Goal: Task Accomplishment & Management: Complete application form

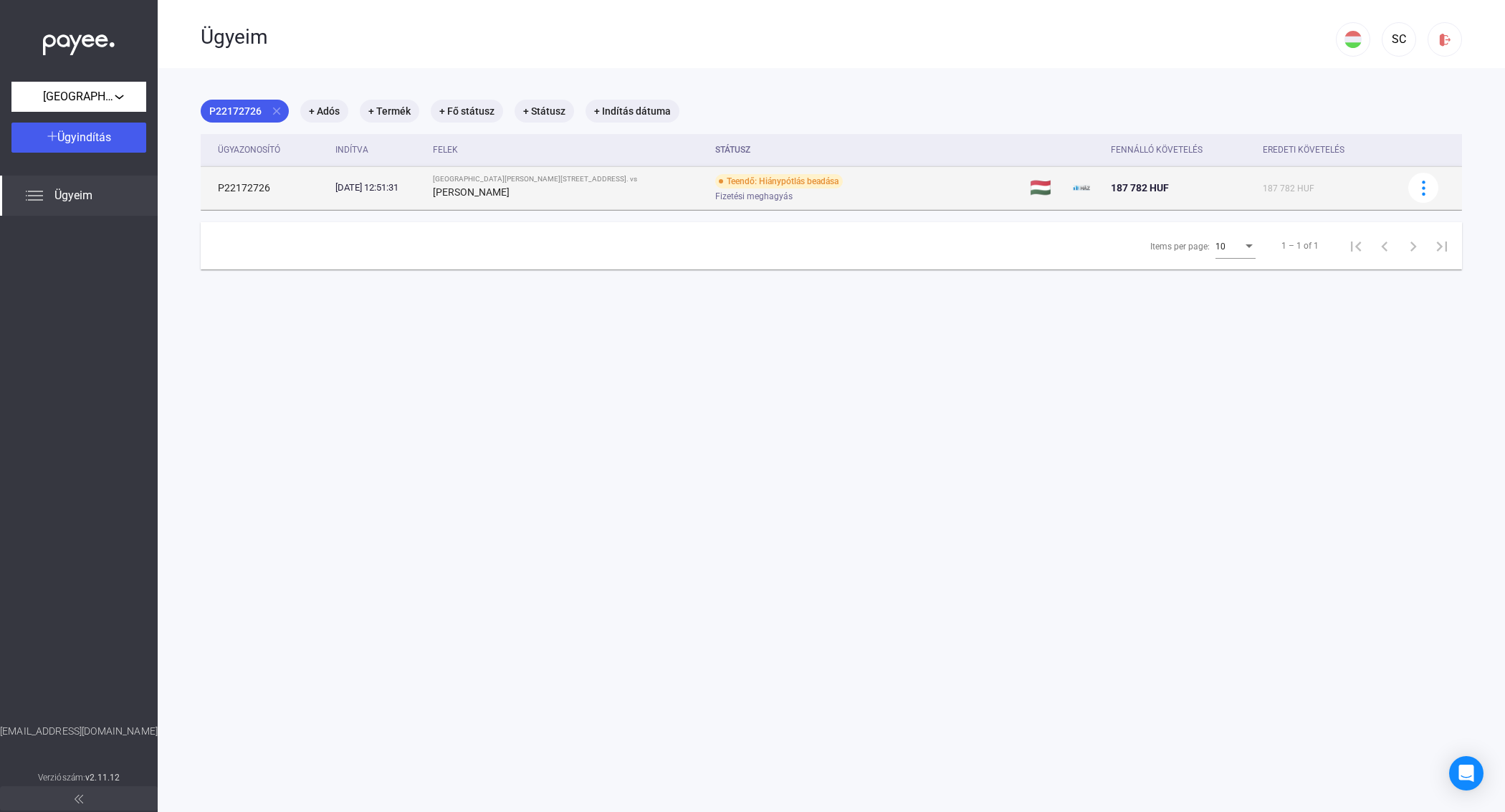
click at [759, 190] on div "Teendő: Hiánypótlás beadása Fizetési meghagyás" at bounding box center [829, 188] width 229 height 28
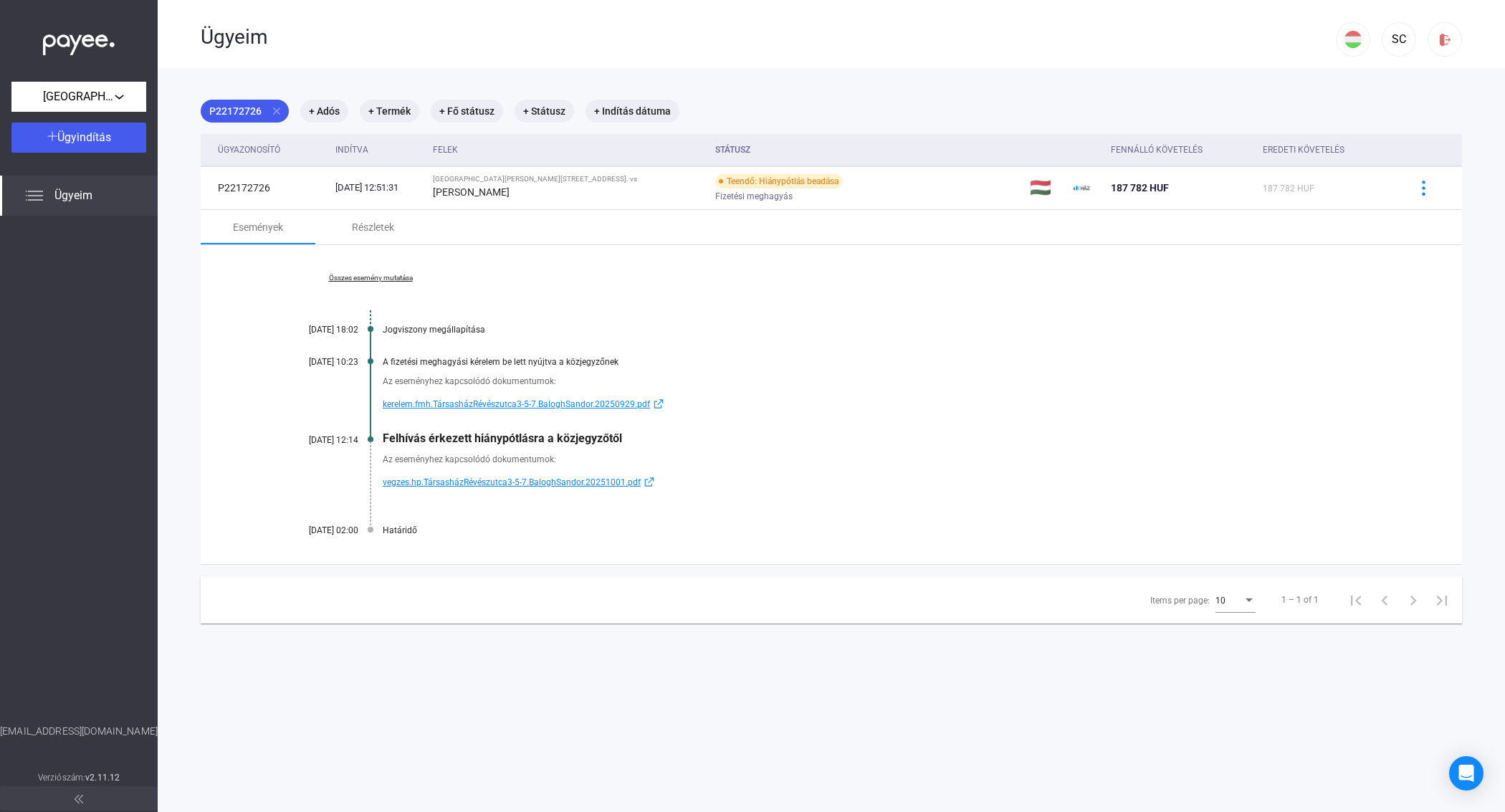
click at [460, 481] on span "vegzes.hp.TársasházRévészutca3-5-7.BaloghSandor.20251001.pdf" at bounding box center [512, 482] width 258 height 17
click at [384, 224] on div "Részletek" at bounding box center [373, 227] width 42 height 17
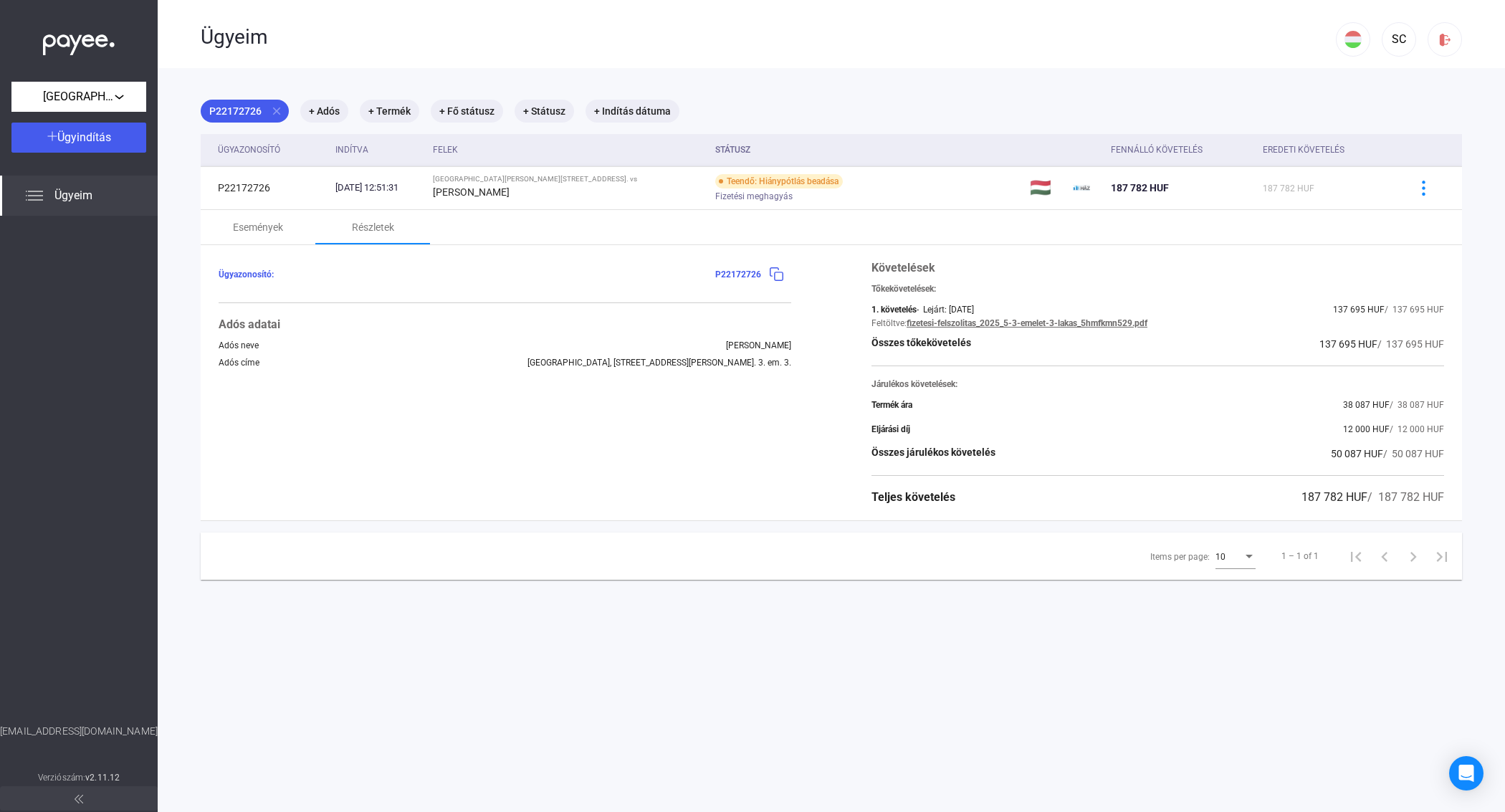
click at [769, 275] on img at bounding box center [776, 274] width 15 height 15
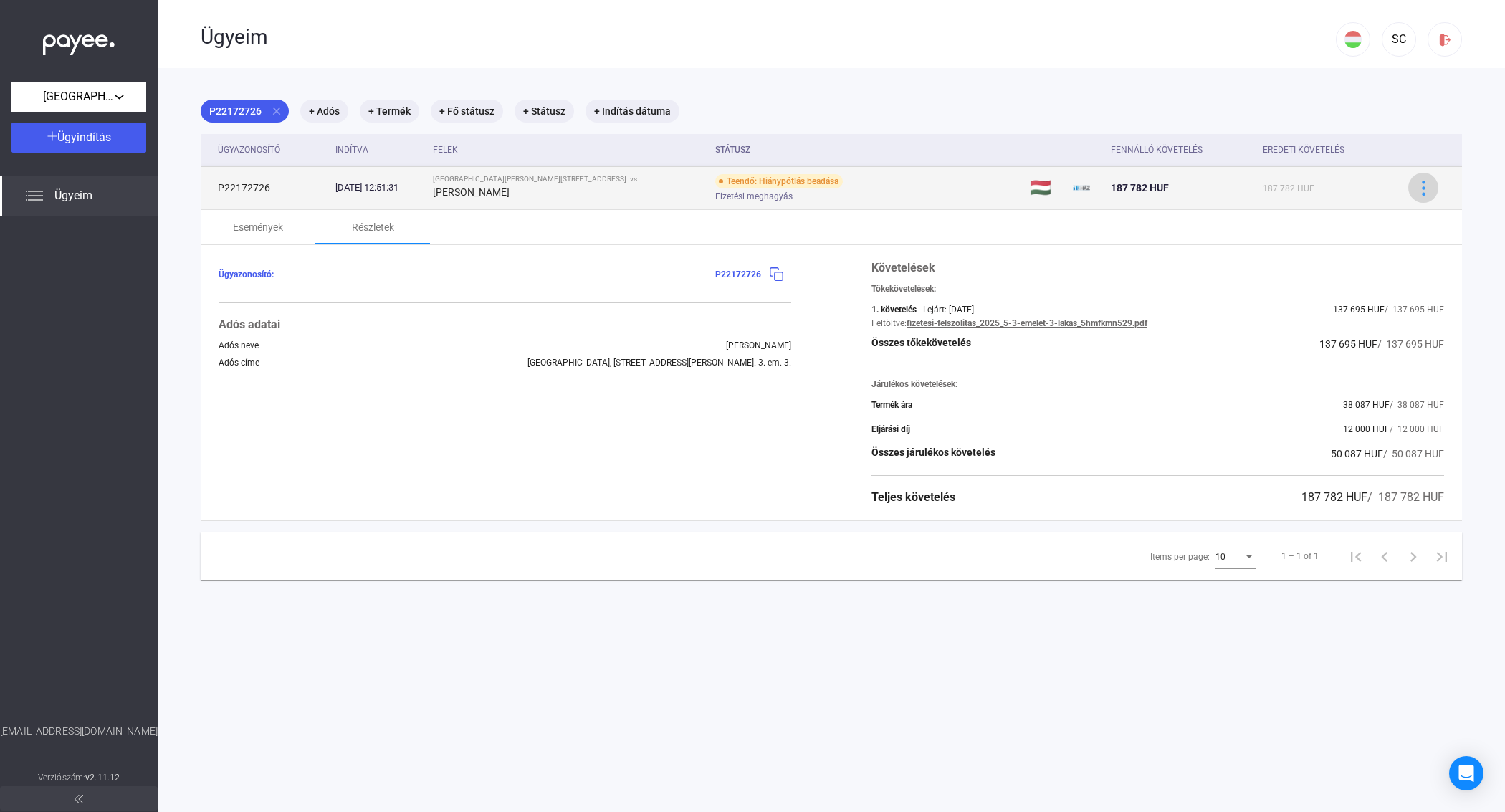
click at [1416, 192] on img at bounding box center [1424, 188] width 15 height 15
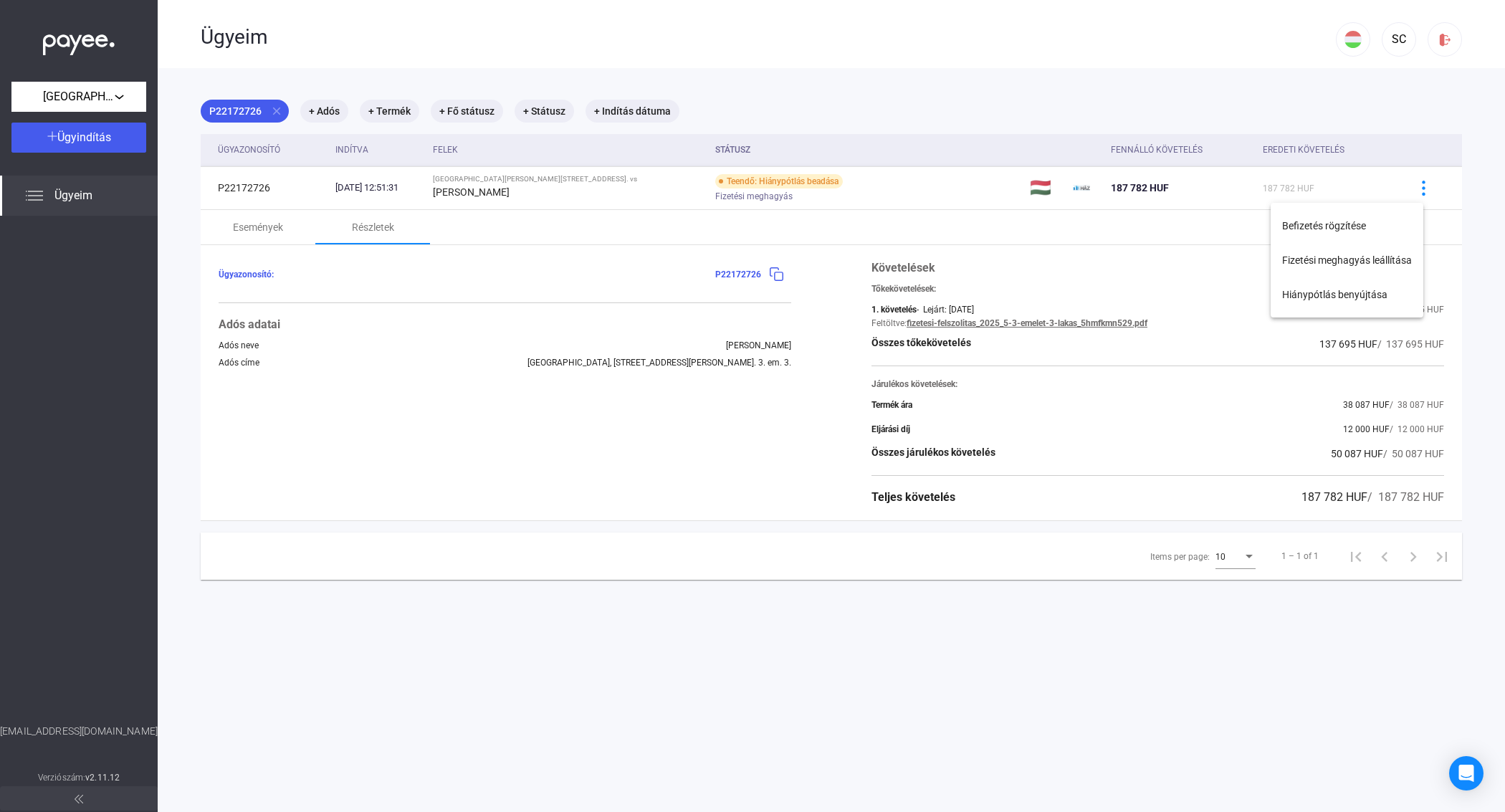
click at [252, 229] on div at bounding box center [752, 406] width 1505 height 812
click at [80, 192] on span "Ügyeim" at bounding box center [73, 195] width 38 height 17
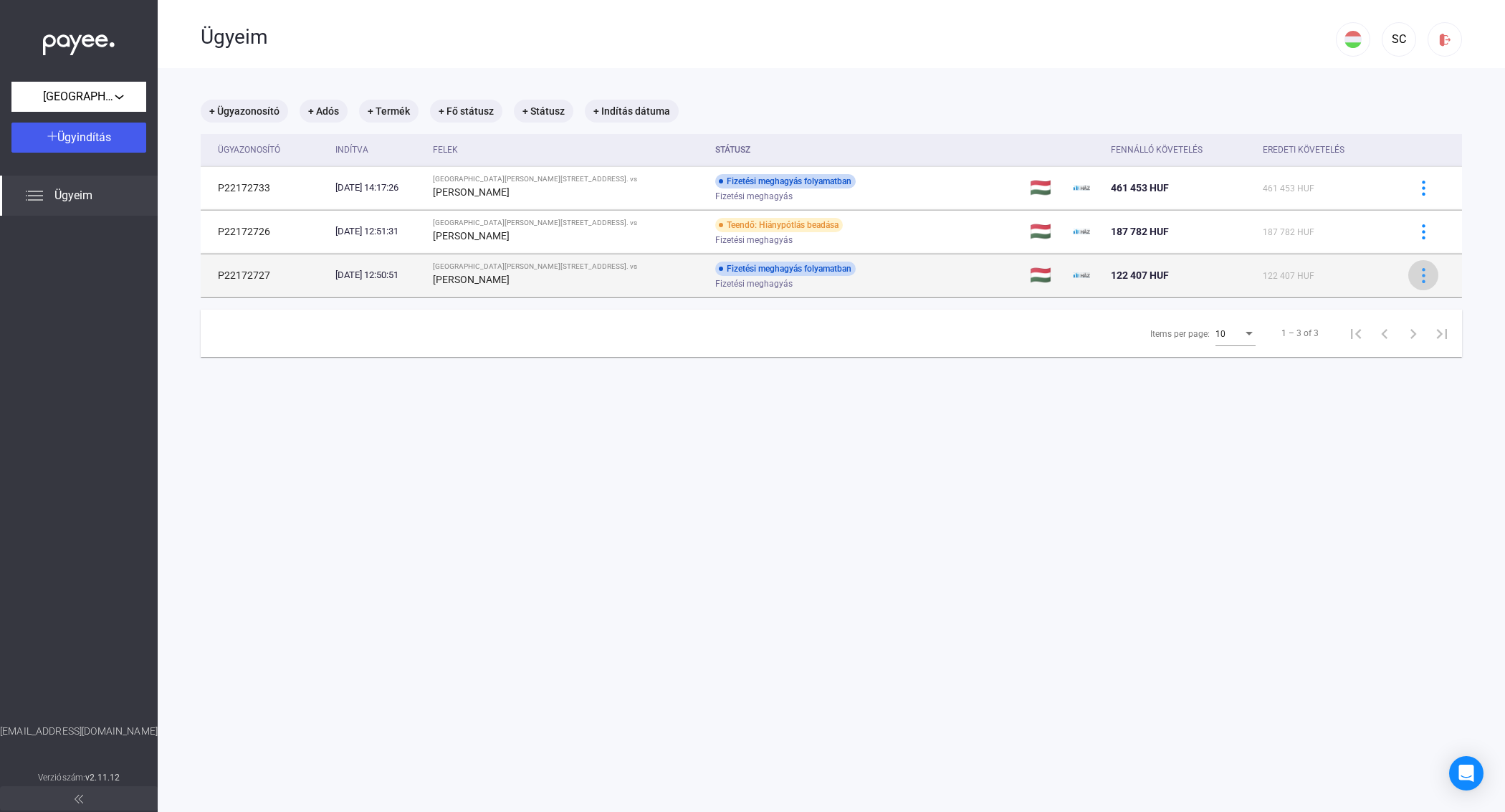
click at [1416, 279] on img at bounding box center [1424, 275] width 15 height 15
click at [1412, 279] on div at bounding box center [752, 406] width 1505 height 812
click at [783, 282] on div "Fizetési meghagyás" at bounding box center [829, 285] width 229 height 11
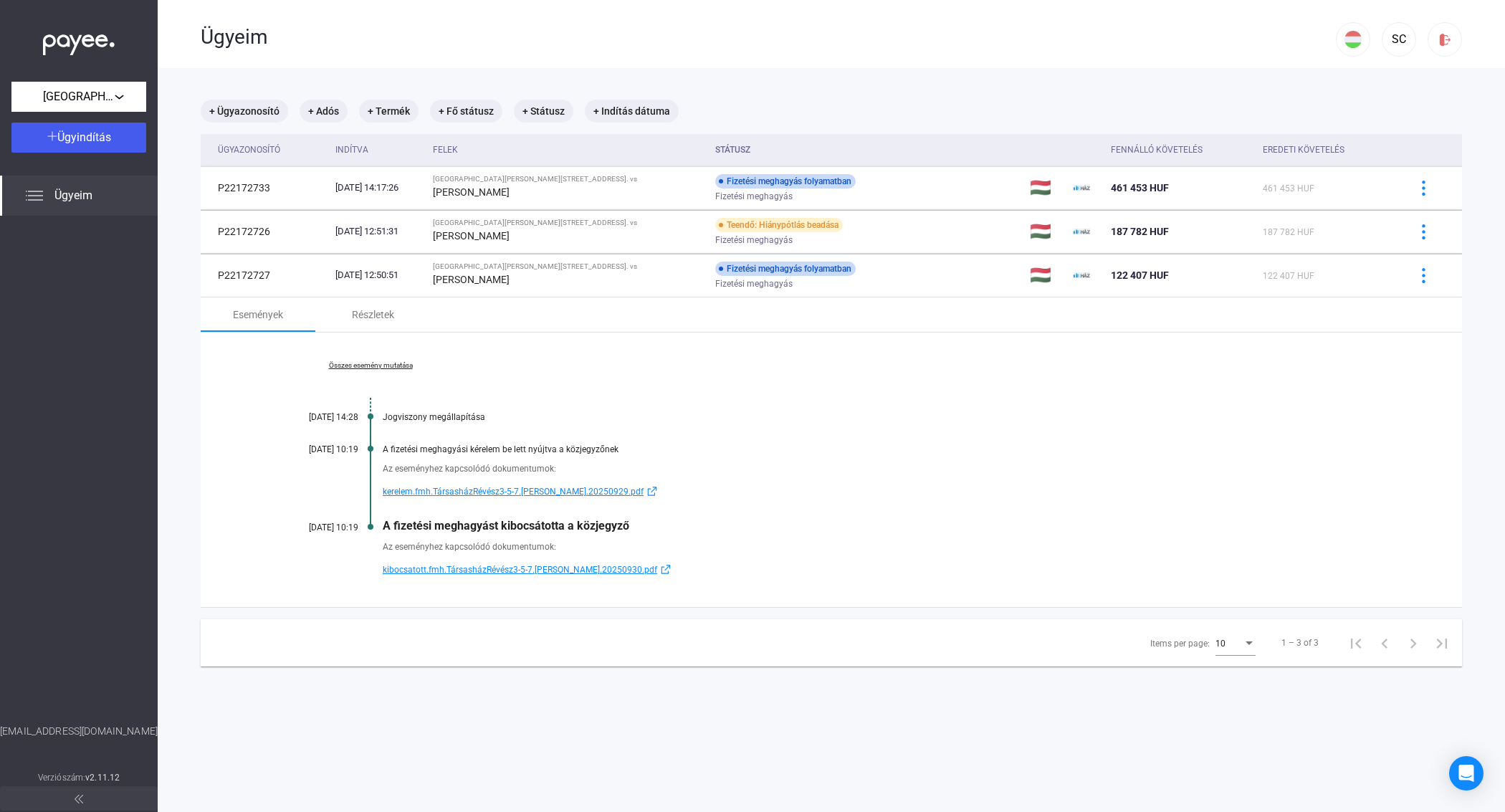
click at [477, 575] on span "kibocsatott.fmh.TársasházRévész3-5-7.[PERSON_NAME].20250930.pdf" at bounding box center [520, 569] width 275 height 17
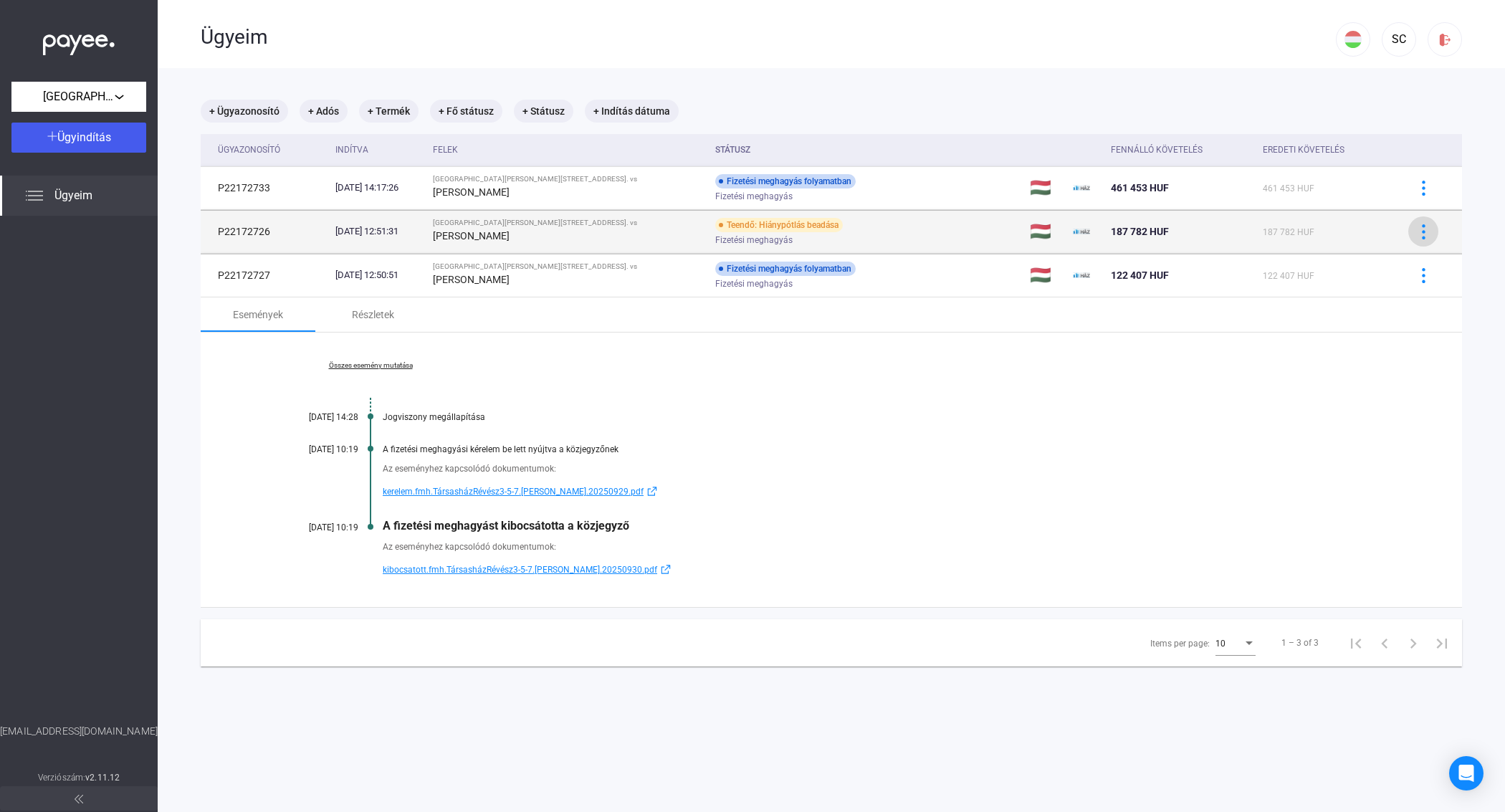
click at [1416, 234] on img at bounding box center [1424, 231] width 15 height 15
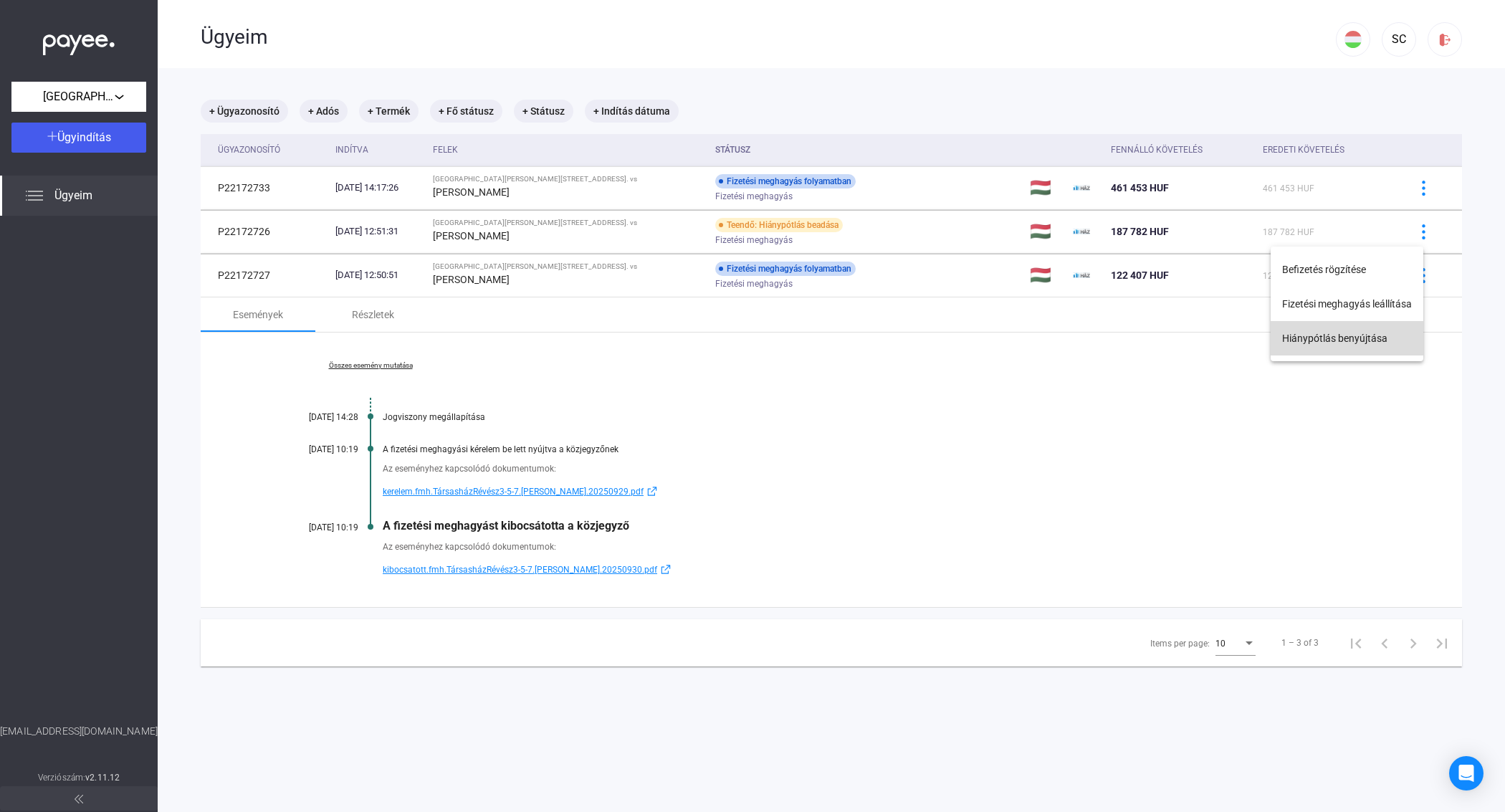
click at [1313, 333] on button "Hiánypótlás benyújtása" at bounding box center [1347, 338] width 153 height 34
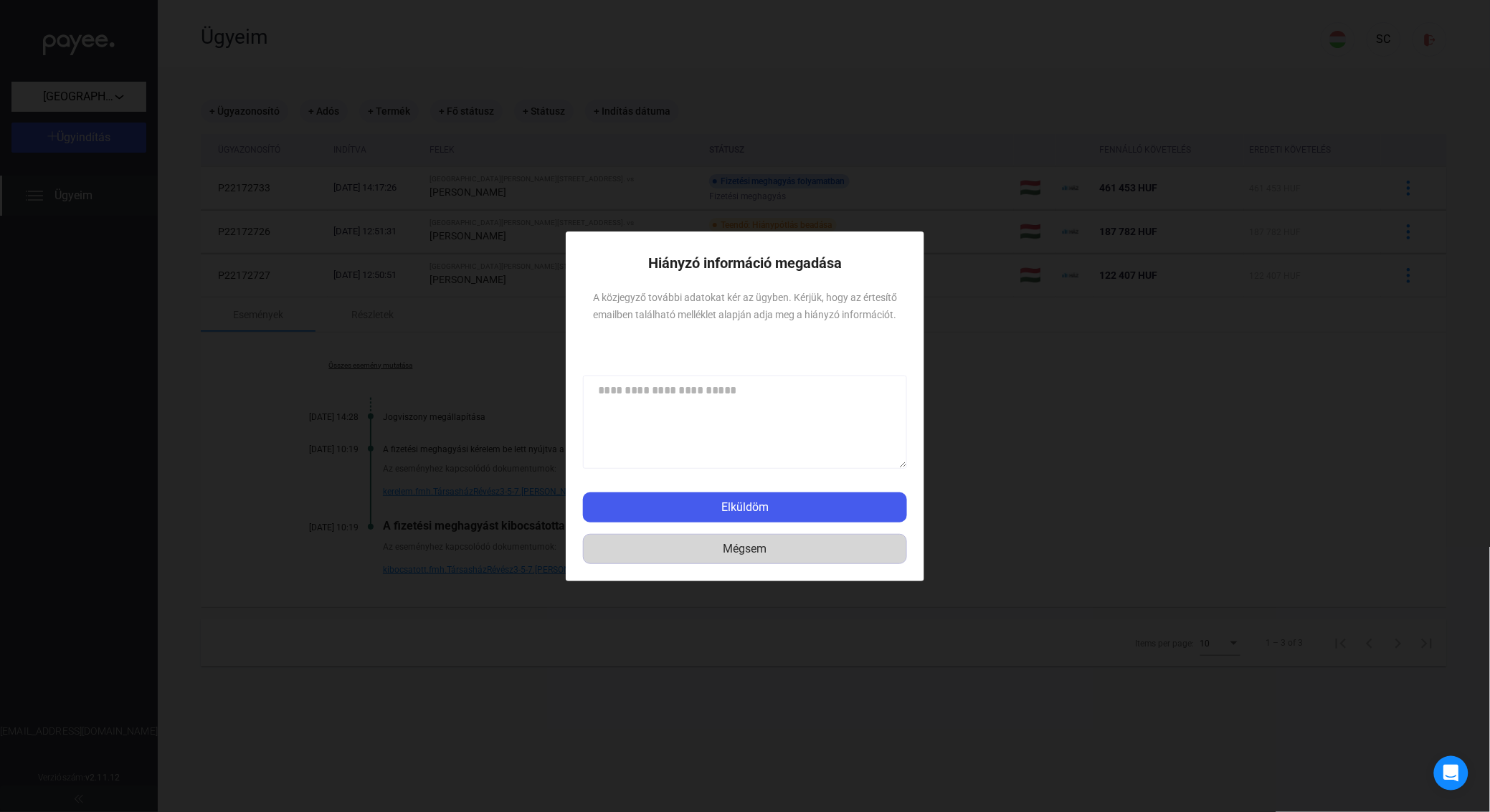
click at [757, 555] on div "Mégsem" at bounding box center [745, 548] width 314 height 17
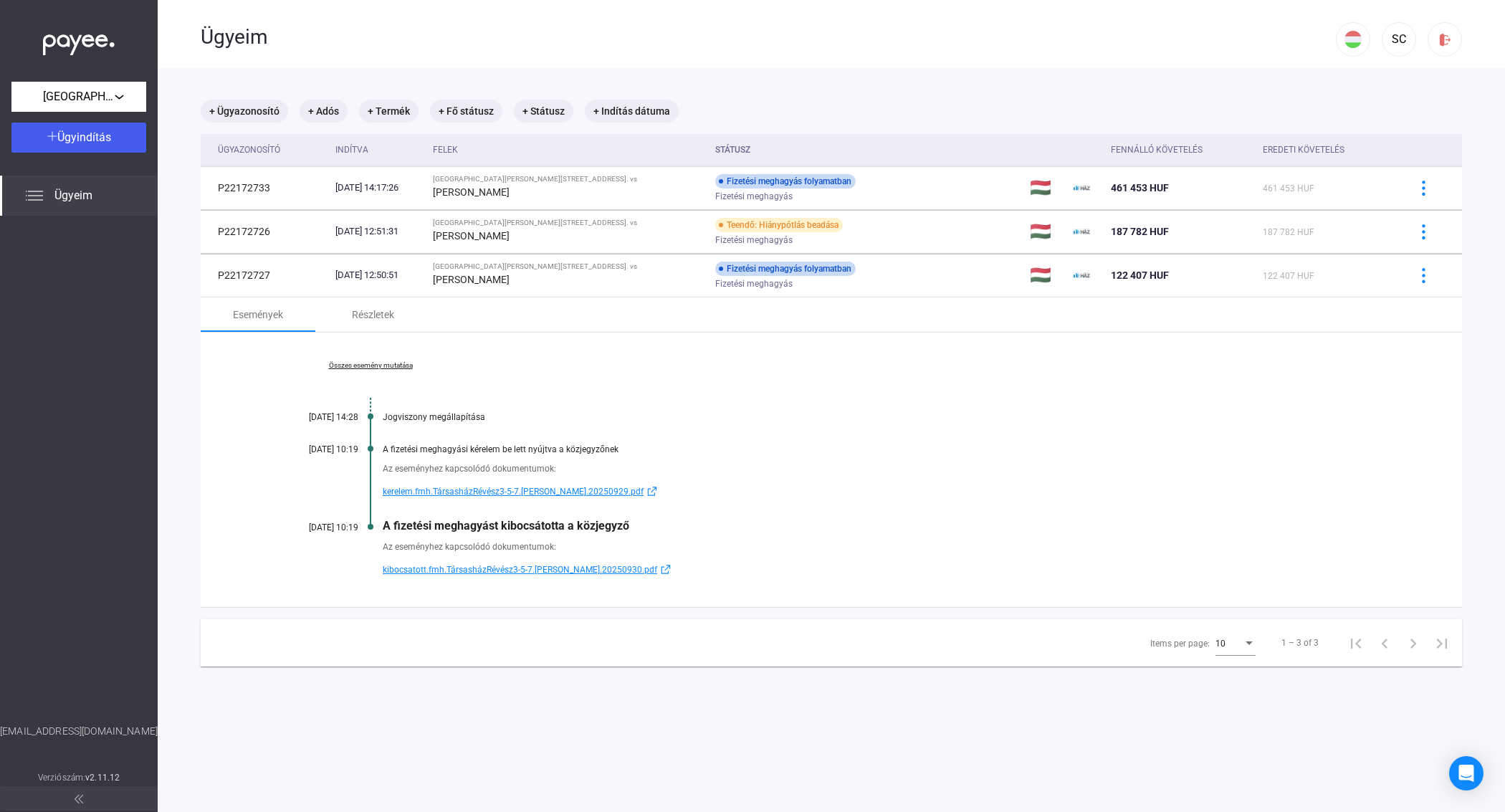
click at [477, 571] on span "kibocsatott.fmh.TársasházRévész3-5-7.[PERSON_NAME].20250930.pdf" at bounding box center [520, 569] width 275 height 17
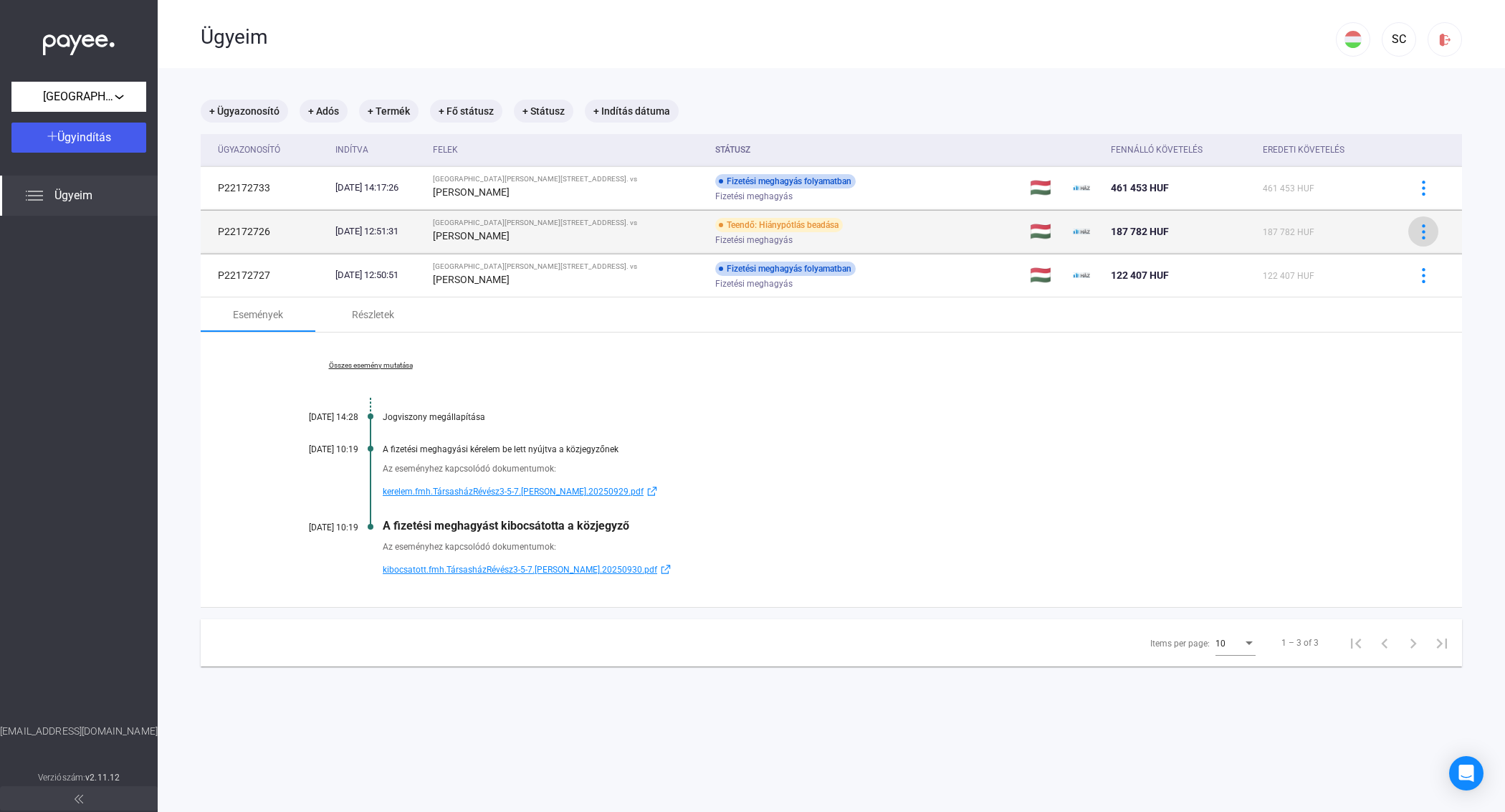
click at [1416, 233] on img at bounding box center [1424, 231] width 15 height 15
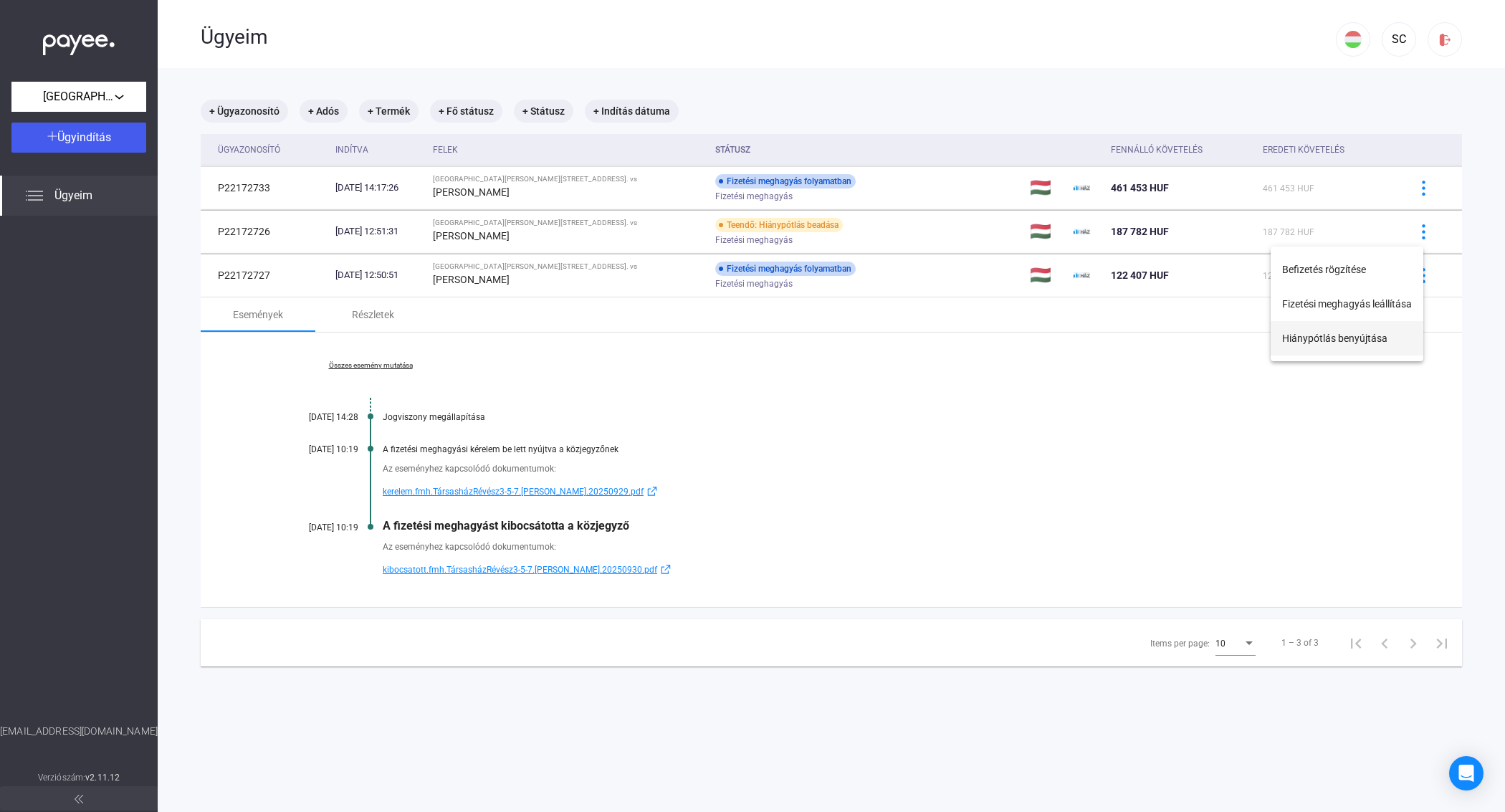
click at [1338, 335] on button "Hiánypótlás benyújtása" at bounding box center [1347, 338] width 153 height 34
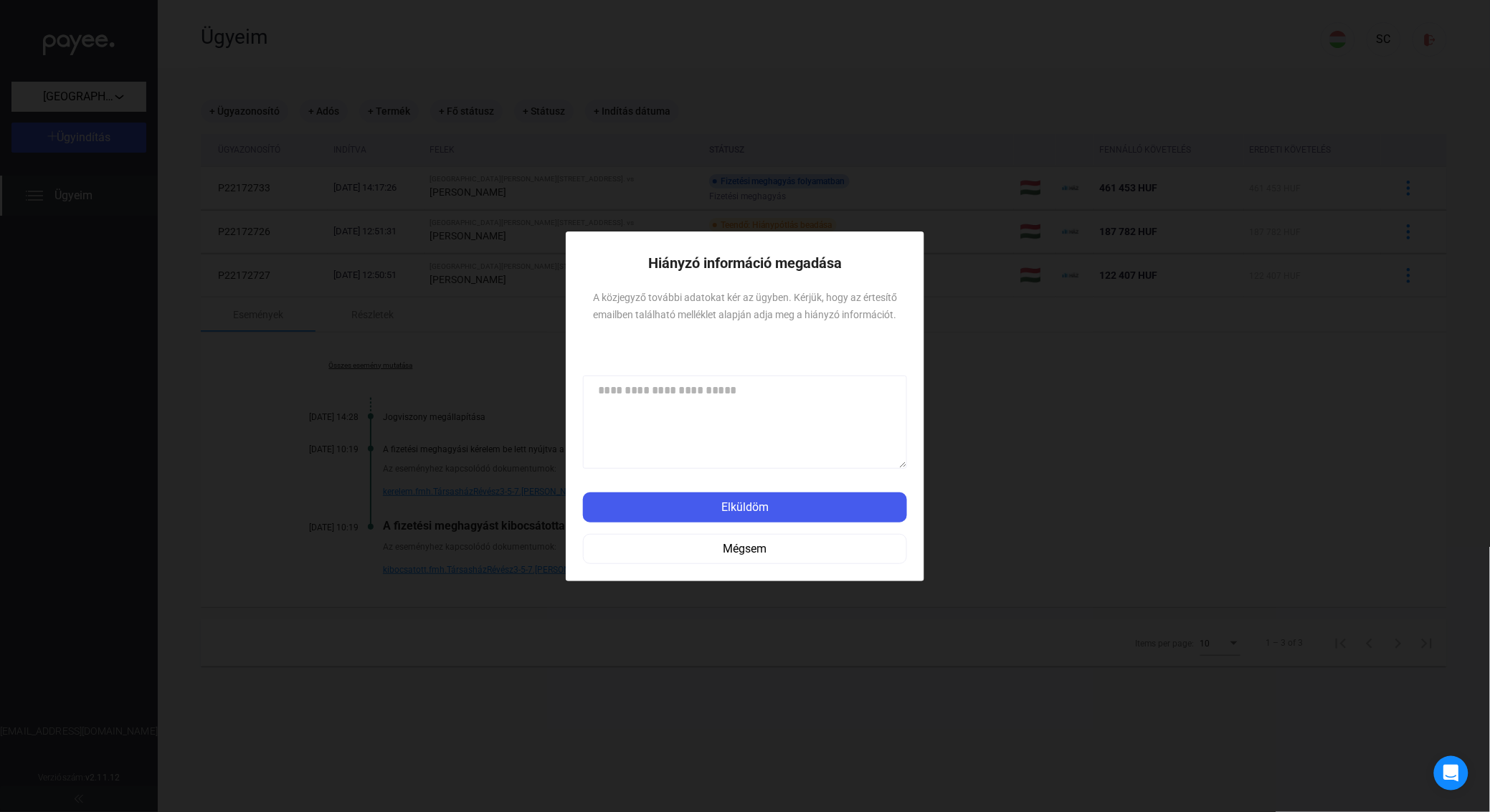
click at [645, 399] on textarea at bounding box center [745, 422] width 324 height 93
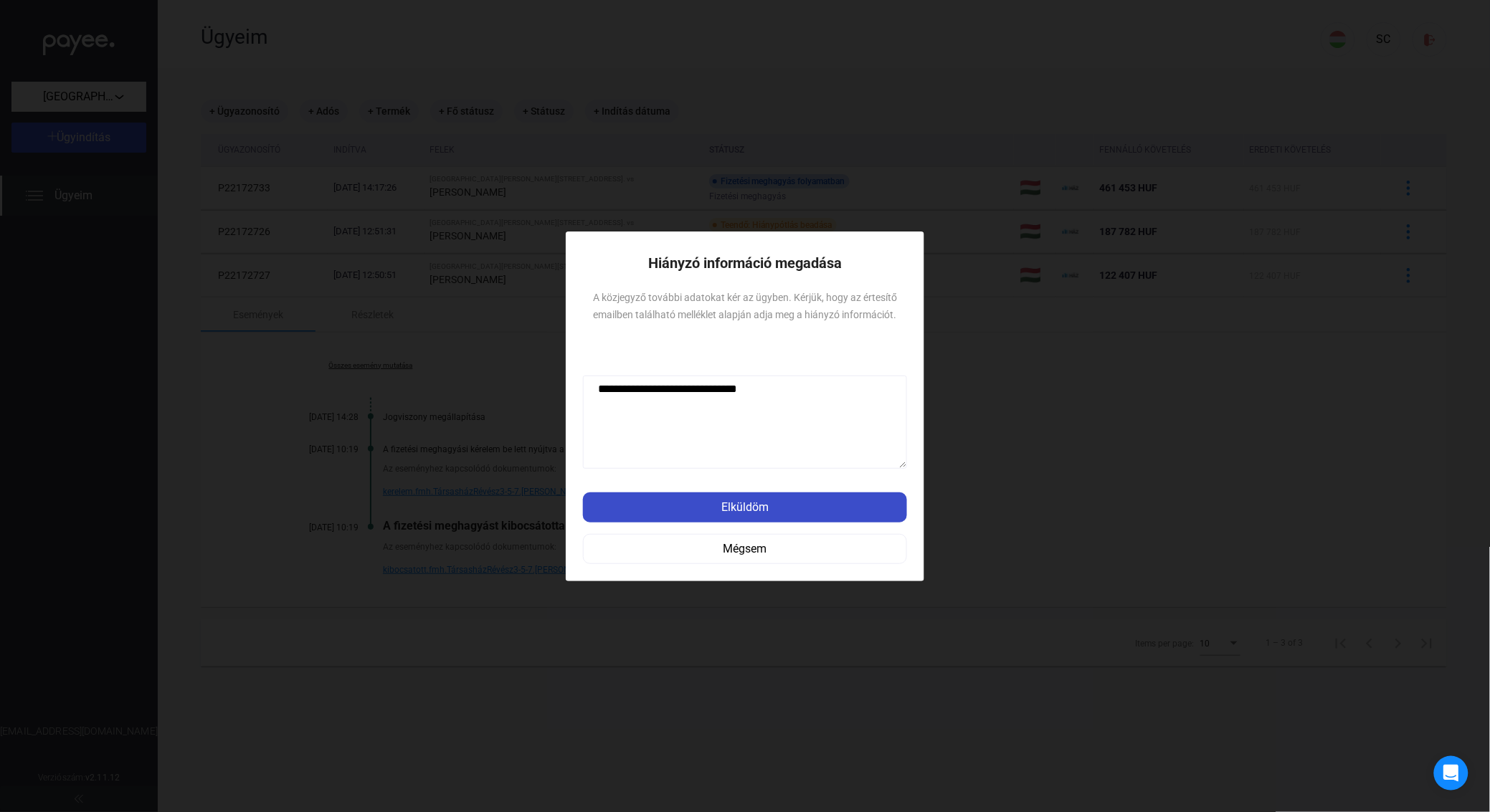
type textarea "**********"
click at [737, 507] on div "Elküldöm" at bounding box center [745, 507] width 315 height 17
